Goal: Task Accomplishment & Management: Use online tool/utility

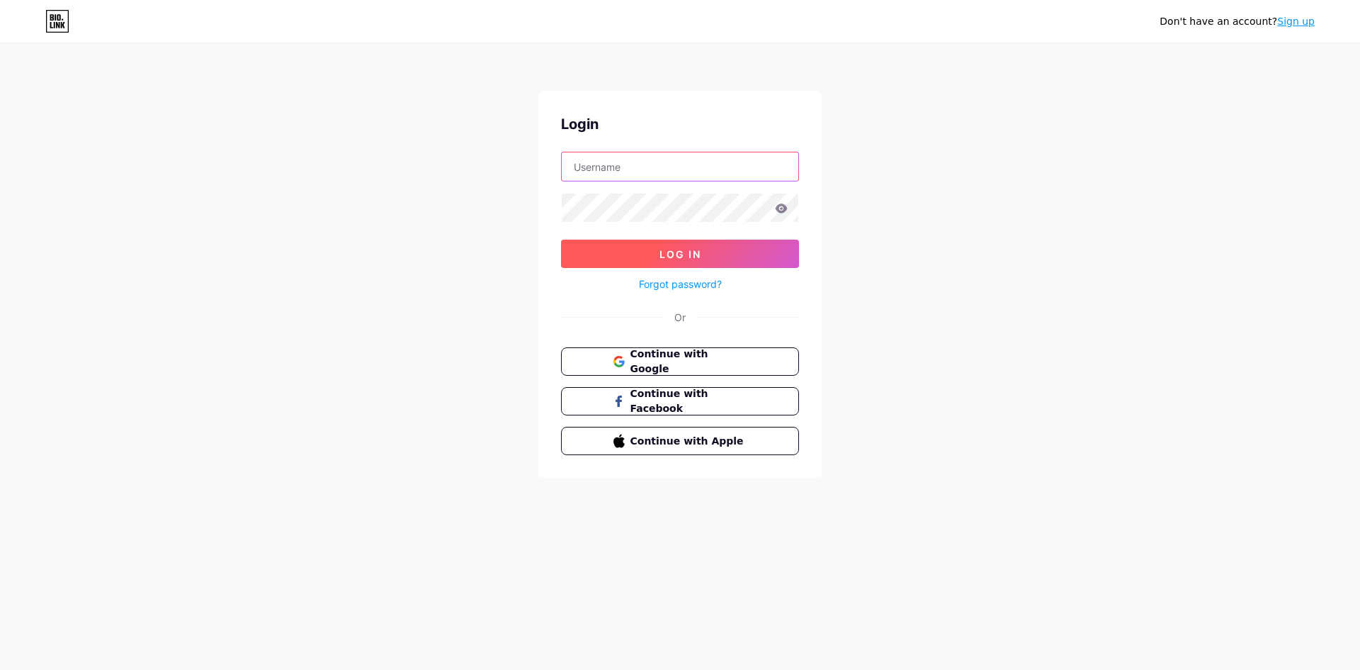
type input "ifsudestemgsd"
click at [656, 246] on button "Log In" at bounding box center [680, 254] width 238 height 28
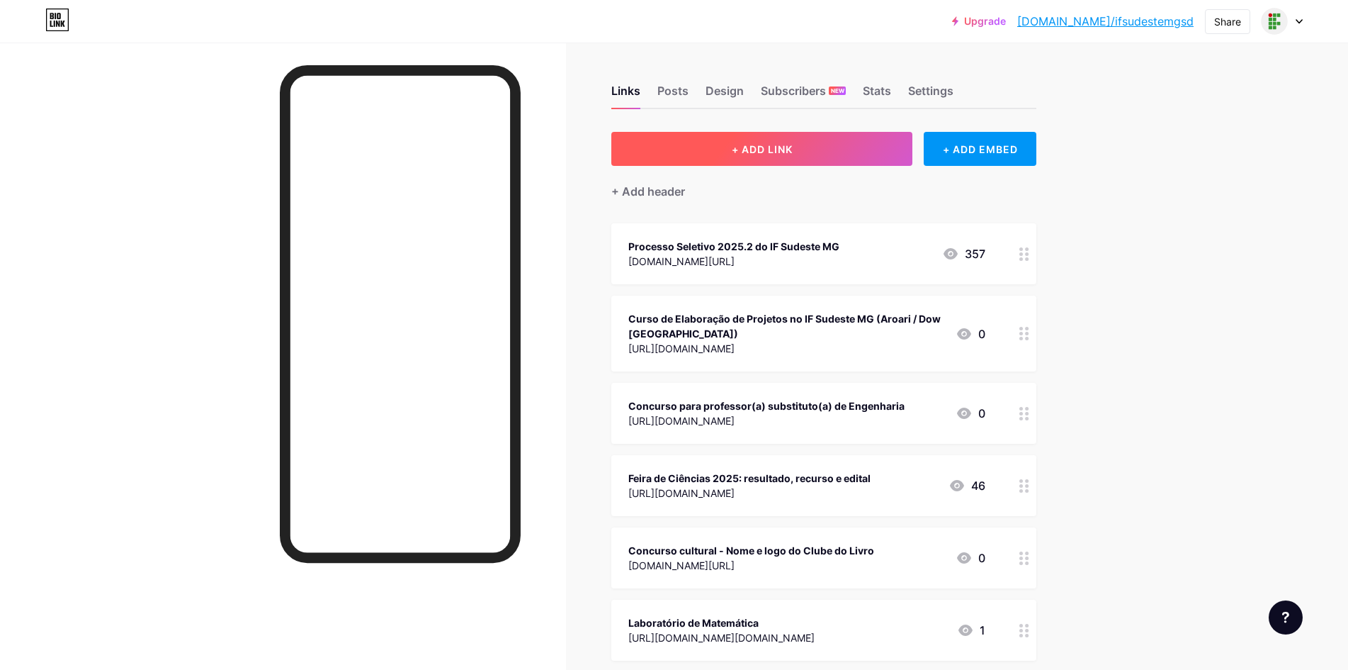
click at [707, 135] on button "+ ADD LINK" at bounding box center [762, 149] width 301 height 34
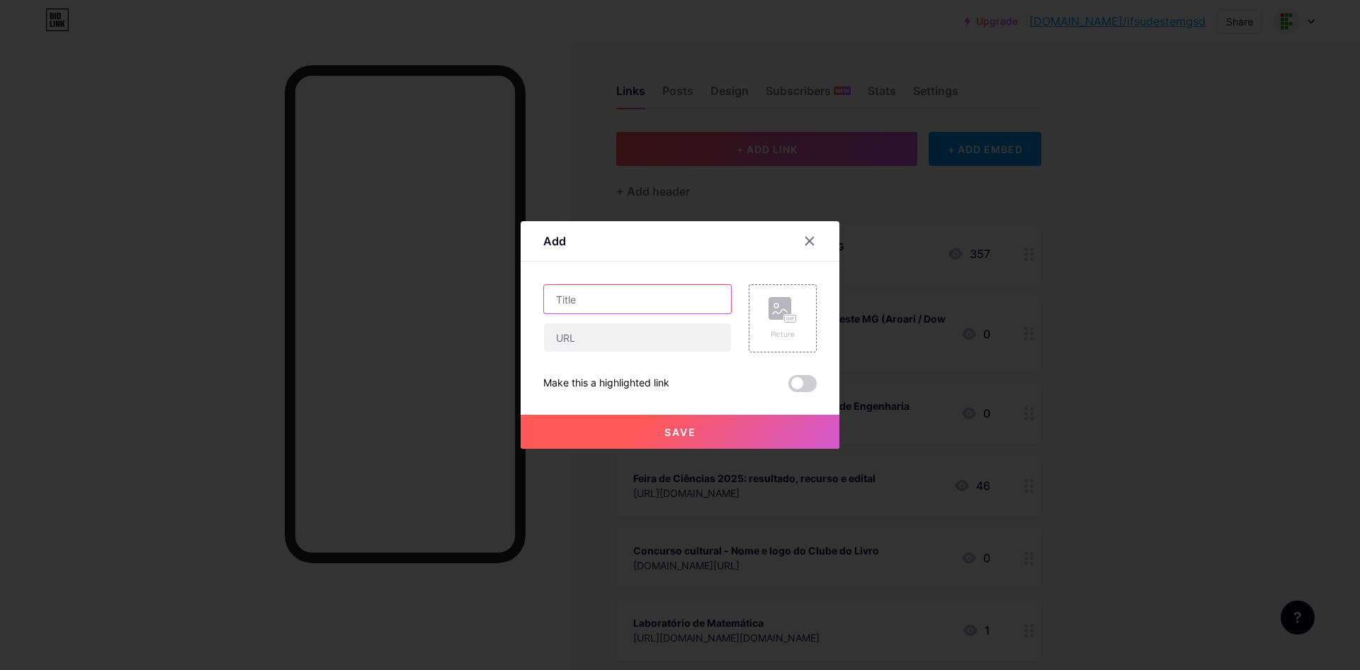
click at [602, 293] on input "text" at bounding box center [637, 299] width 187 height 28
type input "Edital e formulário: projeto de pesquisa sobre o [GEOGRAPHIC_DATA]"
click at [600, 335] on input "text" at bounding box center [637, 337] width 187 height 28
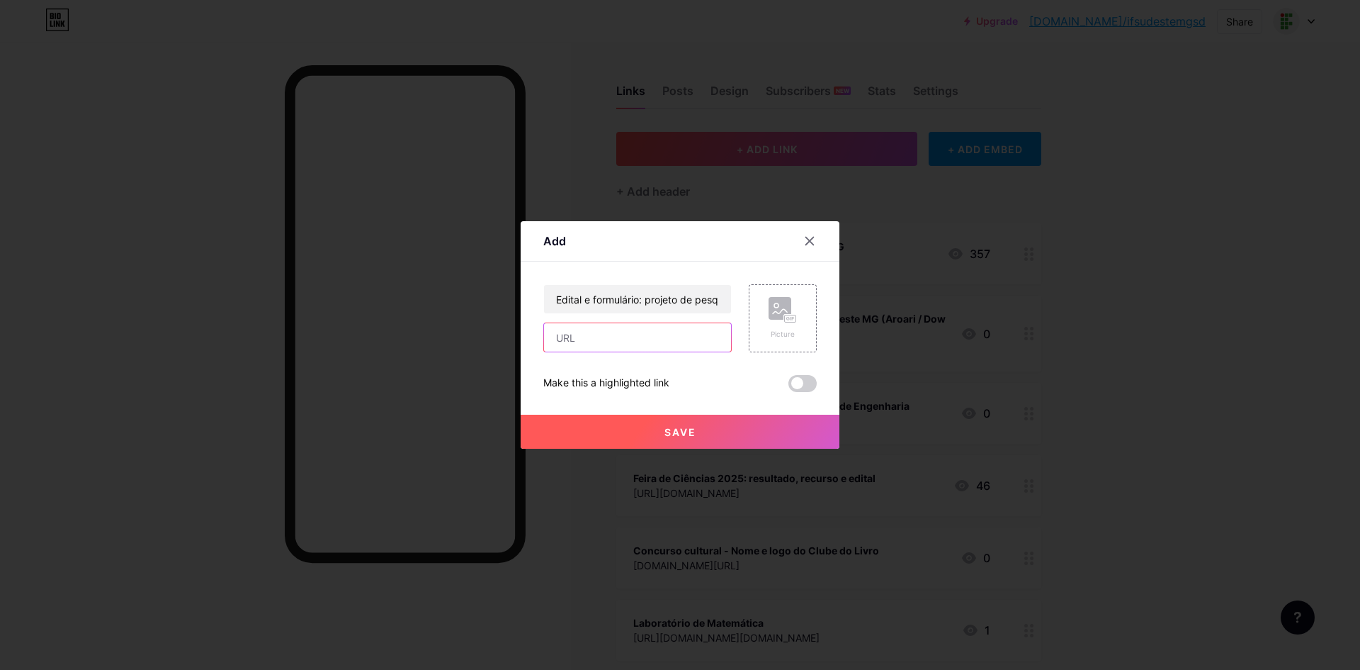
paste input "Essa parte da minha vida, essa pequena parte, se chama felicidade"
type input "Essa parte da minha vida, essa pequena parte, se chama felicidade"
paste input "[URL][DOMAIN_NAME]"
type input "[URL][DOMAIN_NAME]"
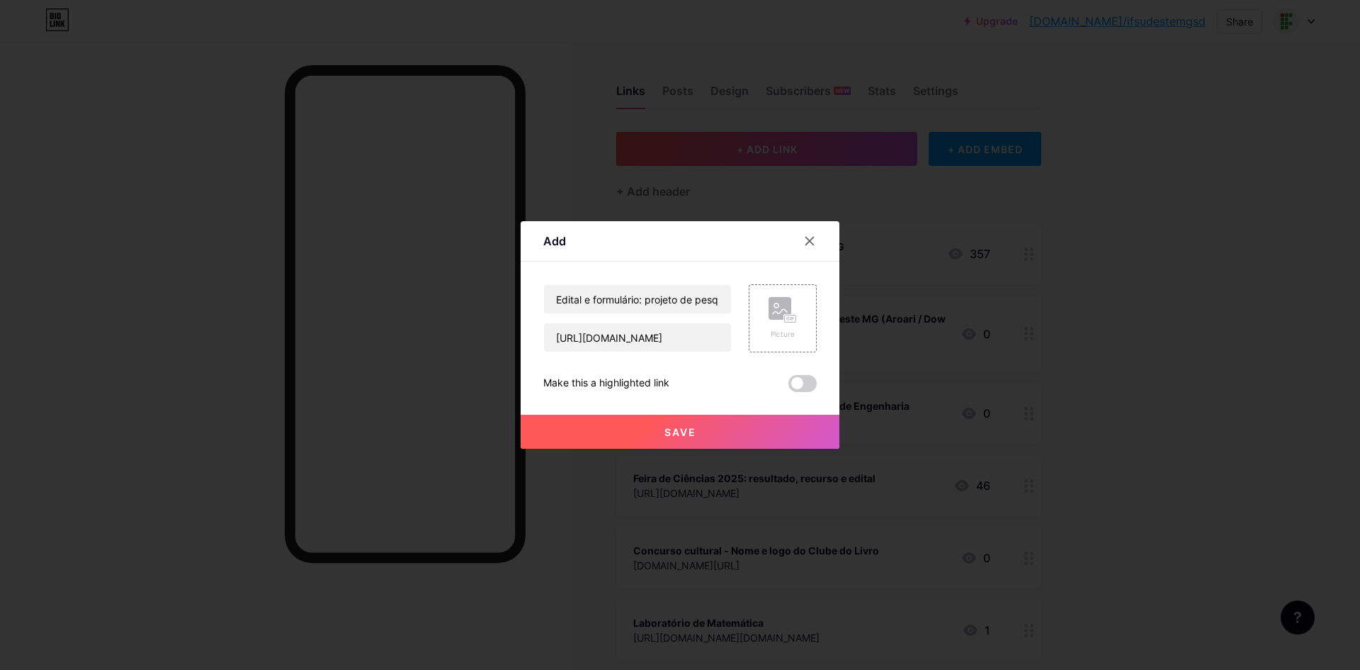
scroll to position [0, 0]
click at [719, 439] on button "Save" at bounding box center [680, 432] width 319 height 34
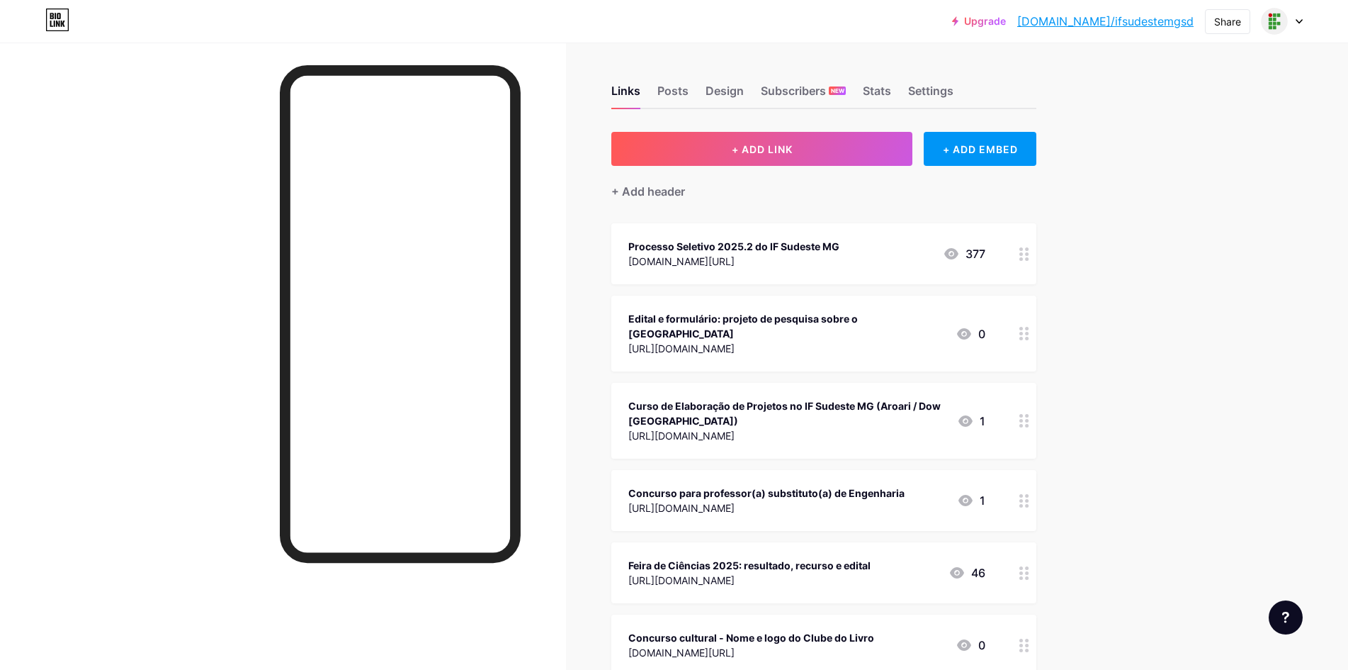
click at [1033, 260] on div at bounding box center [1025, 253] width 24 height 61
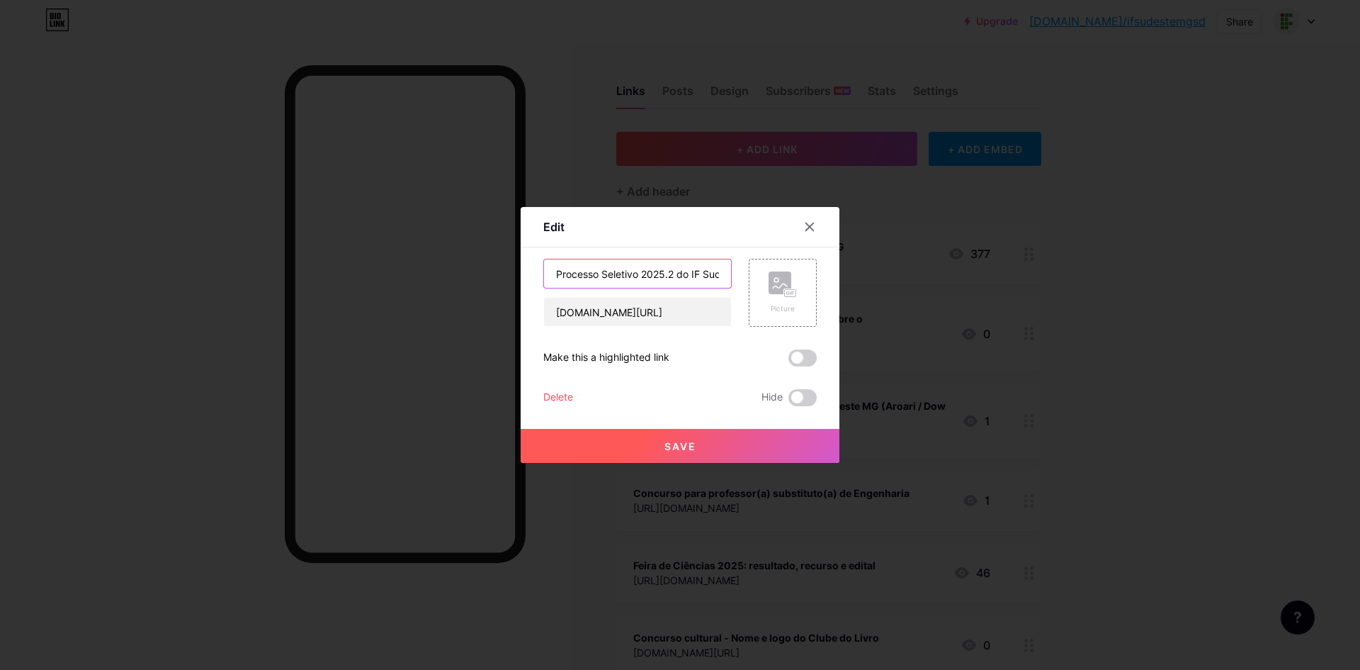
click at [553, 274] on input "Processo Seletivo 2025.2 do IF Sudeste MG" at bounding box center [637, 273] width 187 height 28
drag, startPoint x: 587, startPoint y: 274, endPoint x: 758, endPoint y: 272, distance: 171.5
click at [1096, 309] on div "Edit Content YouTube Play YouTube video without leaving your page. ADD Vimeo Pl…" at bounding box center [680, 335] width 1360 height 670
click at [714, 274] on input "Matrículas (Processo Seletivo 2025.2 do IF Sudeste MG" at bounding box center [637, 273] width 187 height 28
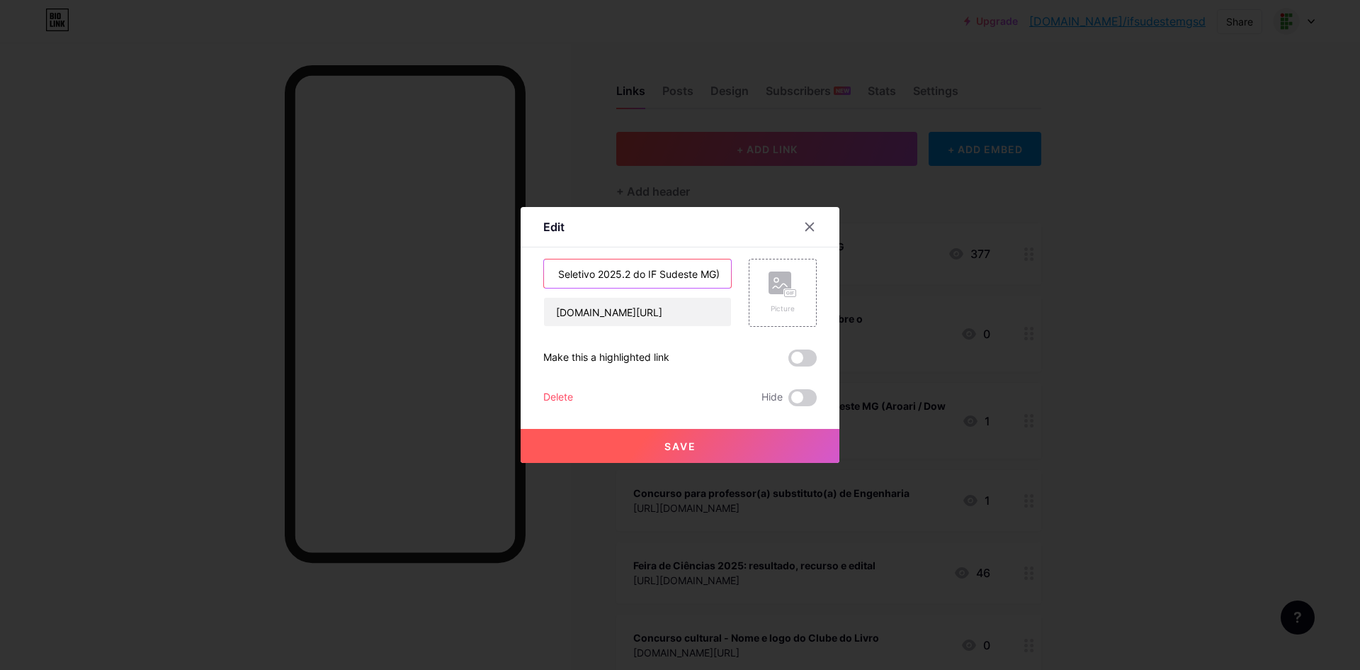
scroll to position [0, 101]
type input "Matrículas (Processo Seletivo 2025.2 do IF Sudeste MG)"
drag, startPoint x: 711, startPoint y: 310, endPoint x: 656, endPoint y: 312, distance: 55.3
click at [656, 312] on input "[DOMAIN_NAME][URL]" at bounding box center [637, 312] width 187 height 28
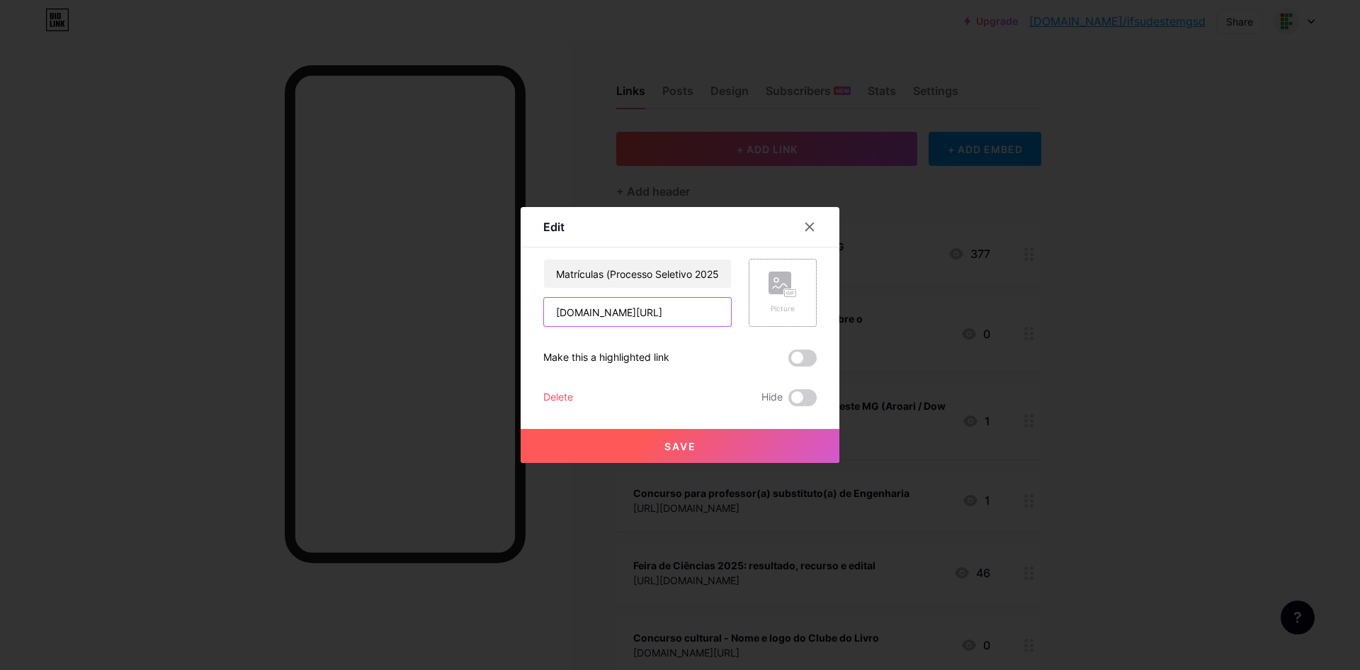
scroll to position [0, 6]
type input "[DOMAIN_NAME][URL]"
click at [680, 444] on span "Save" at bounding box center [681, 446] width 32 height 12
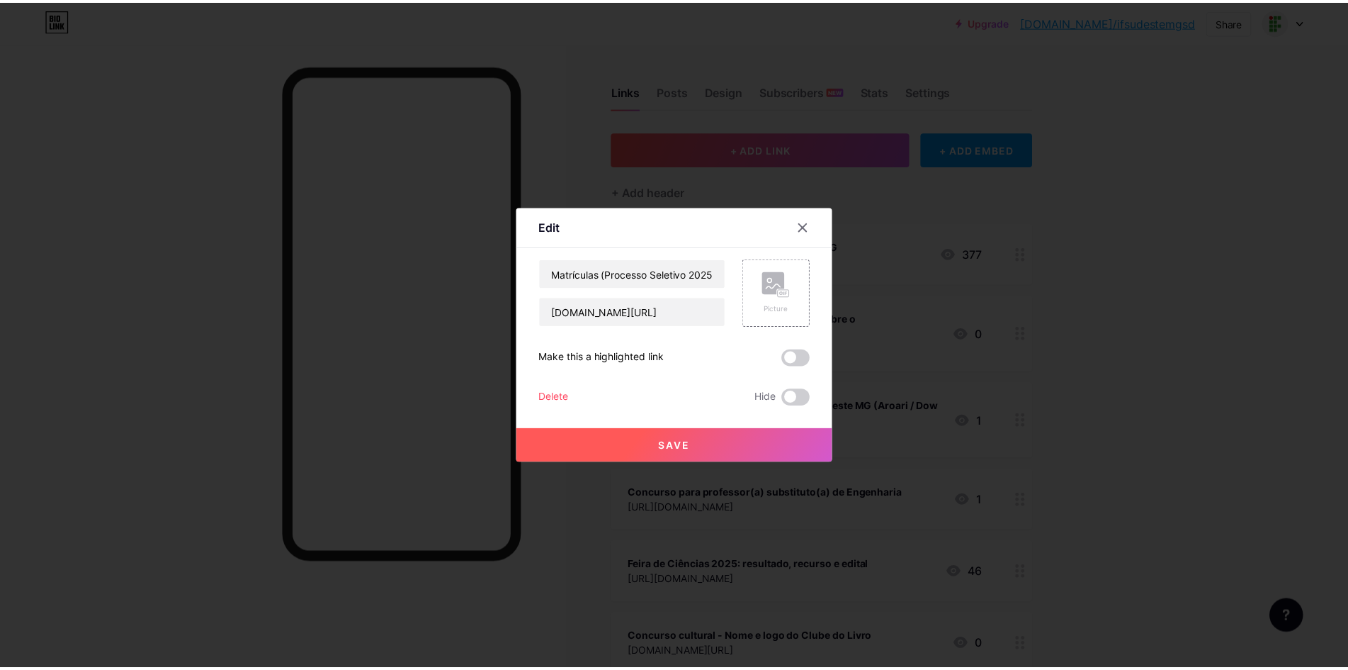
scroll to position [0, 0]
